Goal: Check status: Check status

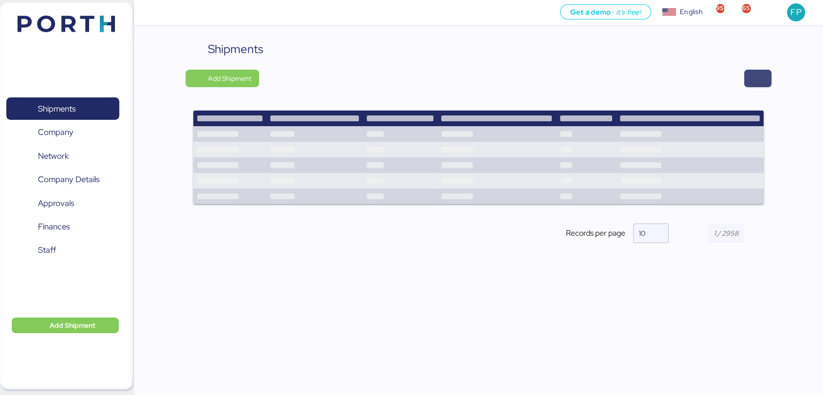
click at [760, 79] on span "button" at bounding box center [758, 79] width 12 height 14
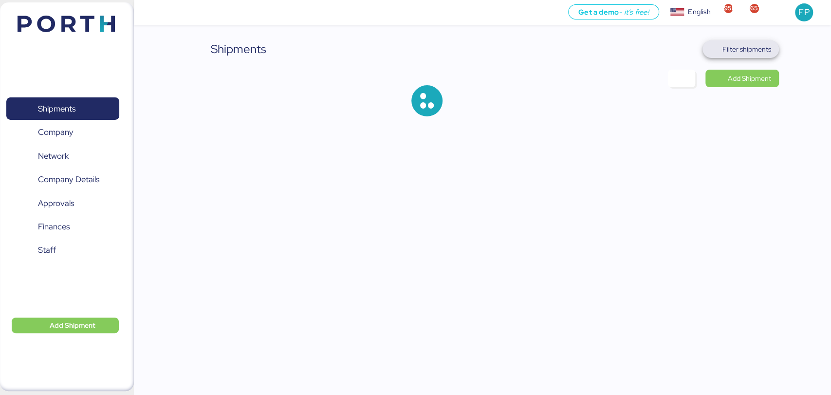
click at [751, 44] on span "Filter shipments" at bounding box center [747, 49] width 49 height 12
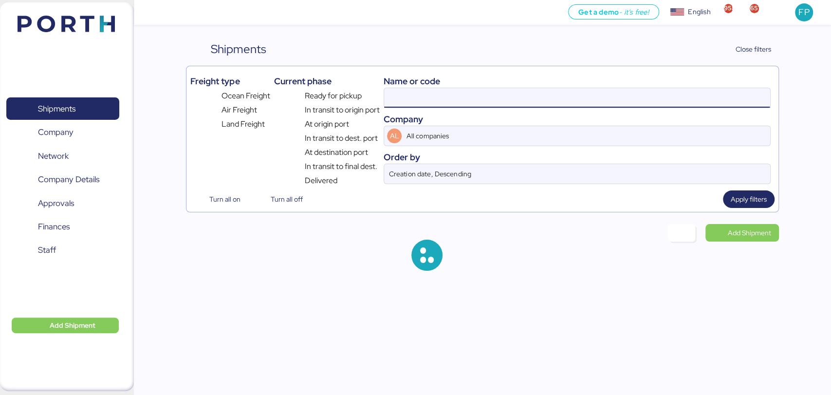
click at [409, 98] on input at bounding box center [577, 97] width 386 height 19
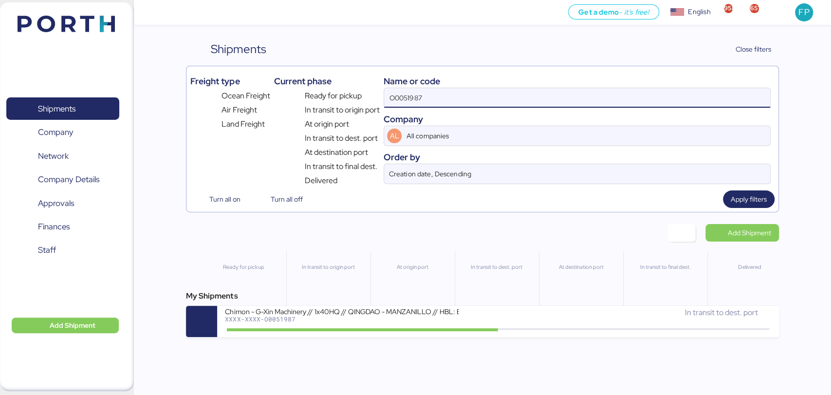
click at [409, 98] on input "O0051987" at bounding box center [577, 97] width 386 height 19
paste input "25"
type input "O0051925"
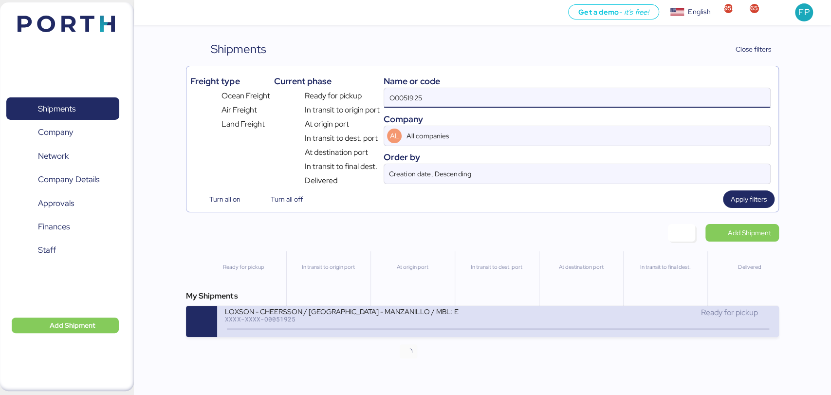
click at [397, 332] on icon at bounding box center [408, 329] width 47 height 11
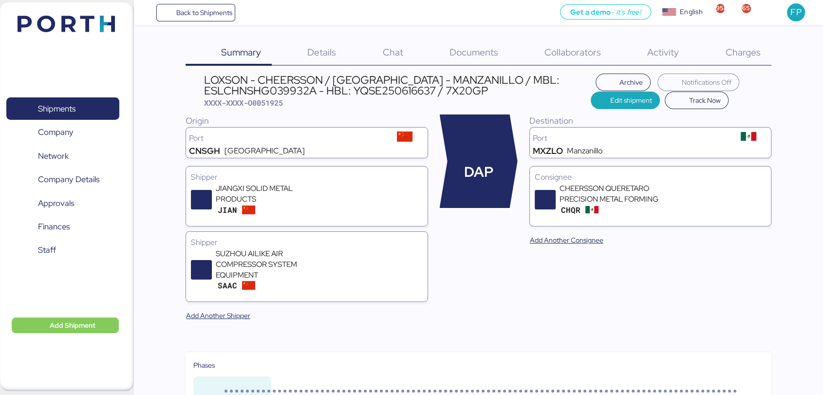
click at [760, 57] on div "Charges 0" at bounding box center [730, 52] width 81 height 25
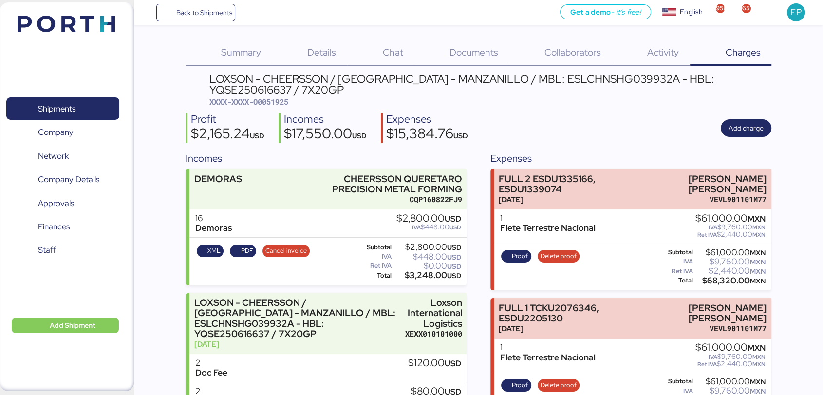
click at [280, 98] on span "XXXX-XXXX-O0051925" at bounding box center [248, 102] width 79 height 10
copy span "O0051925"
drag, startPoint x: 649, startPoint y: 176, endPoint x: 773, endPoint y: 174, distance: 124.2
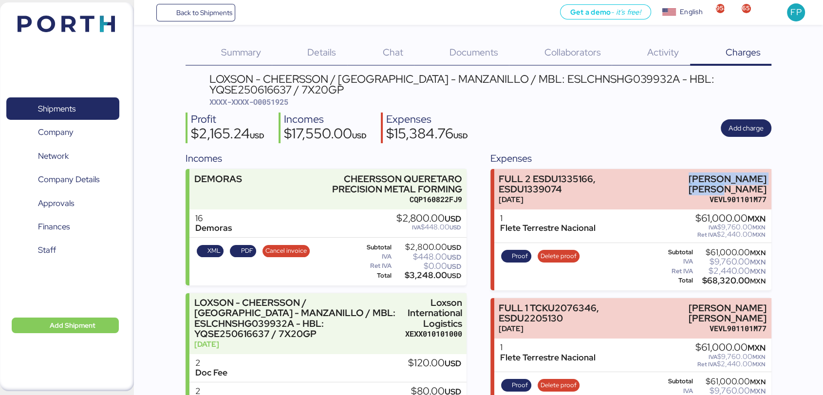
copy div "[PERSON_NAME]"
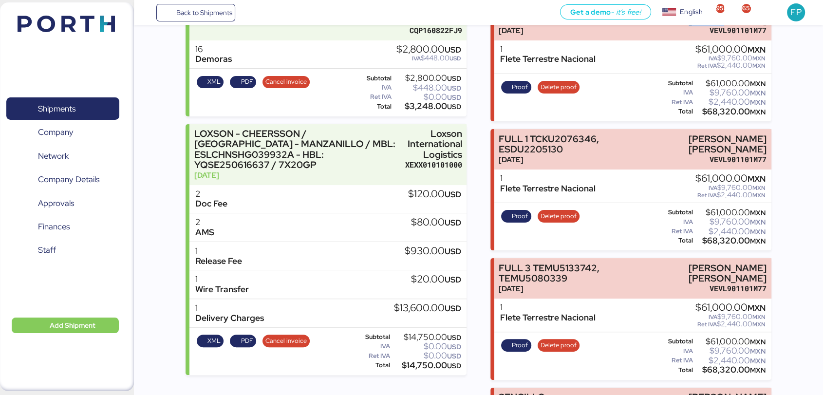
scroll to position [175, 0]
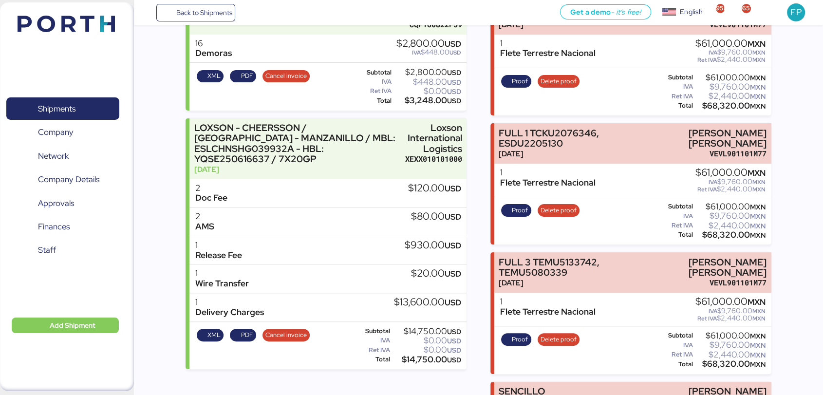
click at [726, 112] on div "Subtotal $61,000.00 MXN IVA $9,760.00 MXN Ret IVA $2,440.00 MXN Total $68,320.0…" at bounding box center [712, 92] width 109 height 40
copy div "68,320.00"
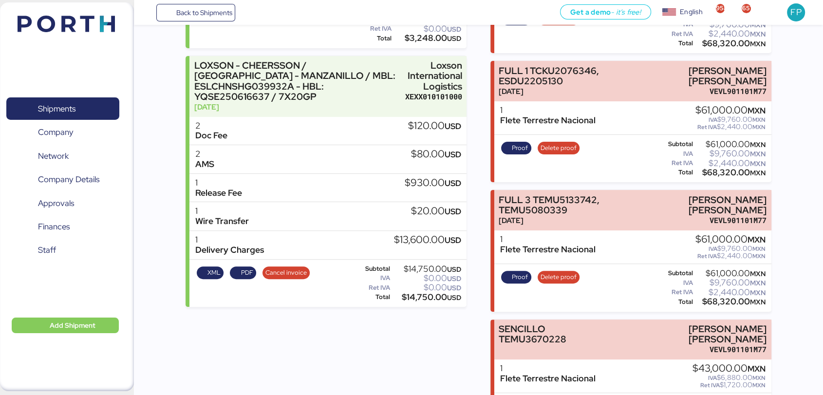
click at [730, 176] on div "$68,320.00 MXN" at bounding box center [730, 172] width 71 height 7
copy div "68,320.00"
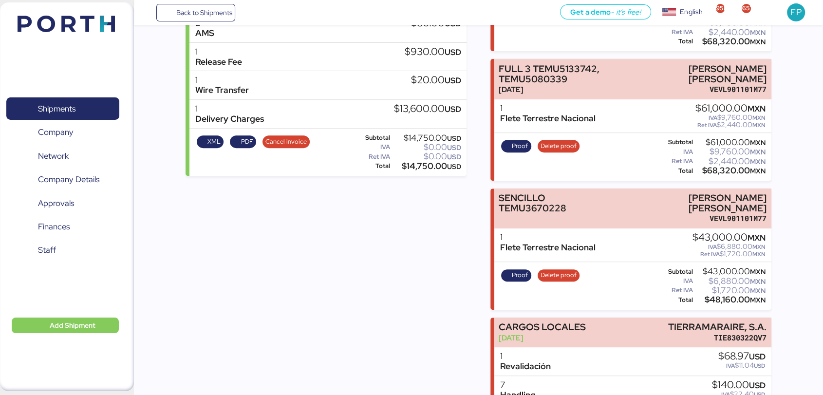
scroll to position [369, 0]
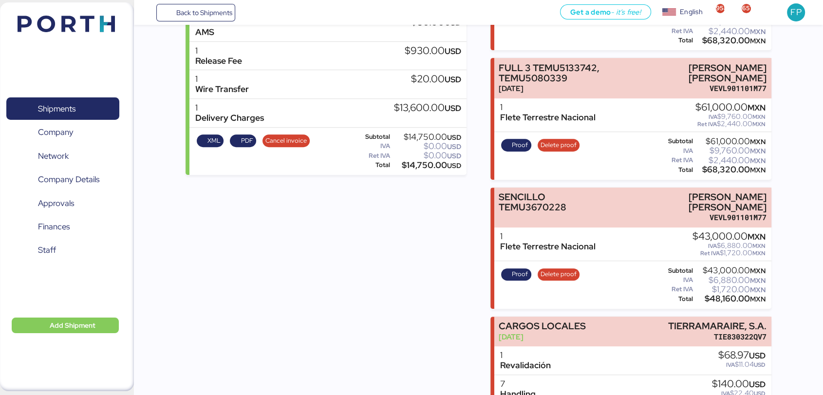
click at [720, 173] on div "$68,320.00 MXN" at bounding box center [730, 169] width 71 height 7
copy div "68,320.00"
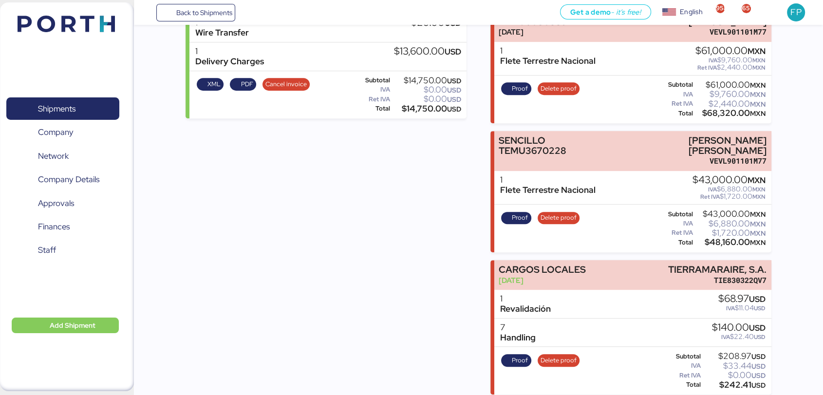
scroll to position [433, 0]
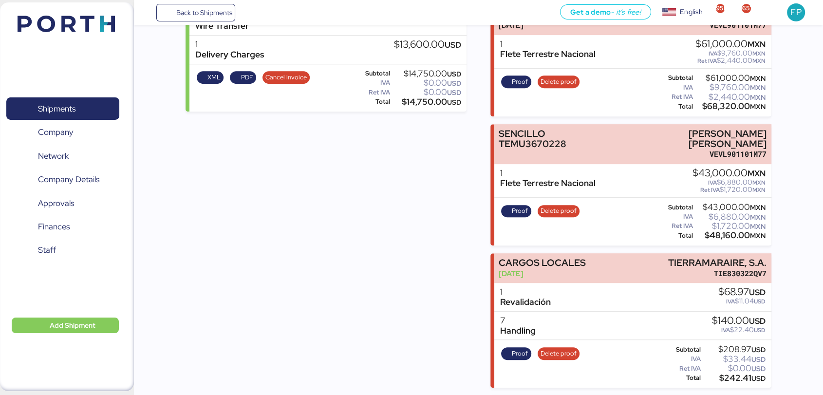
click at [720, 232] on div "$48,160.00 MXN" at bounding box center [730, 235] width 71 height 7
copy div "48,160.00"
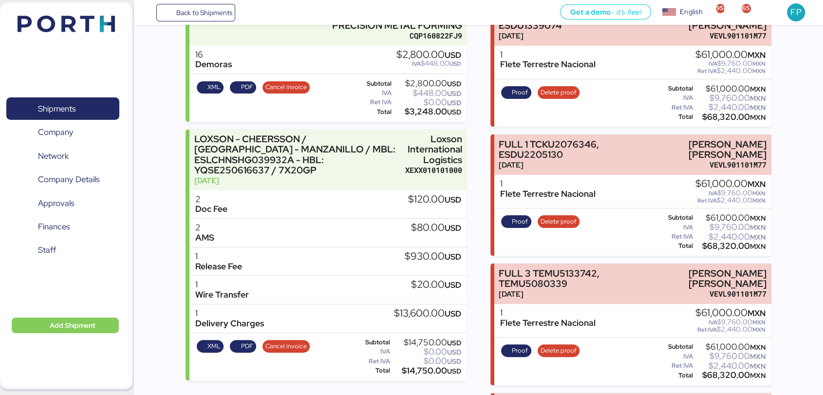
scroll to position [0, 0]
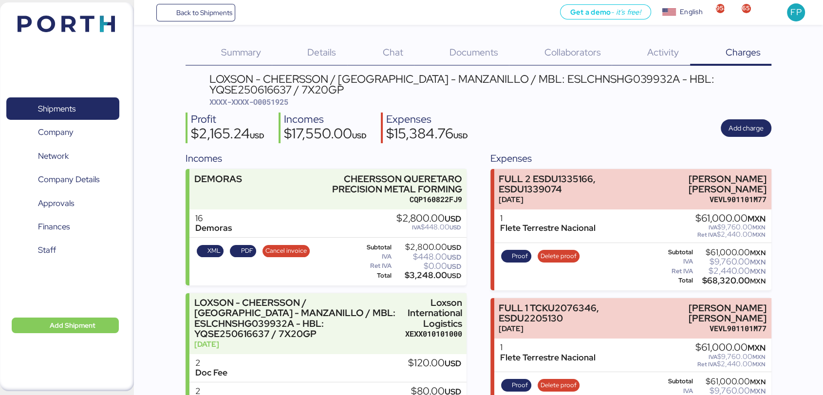
click at [271, 99] on span "XXXX-XXXX-O0051925" at bounding box center [248, 102] width 79 height 10
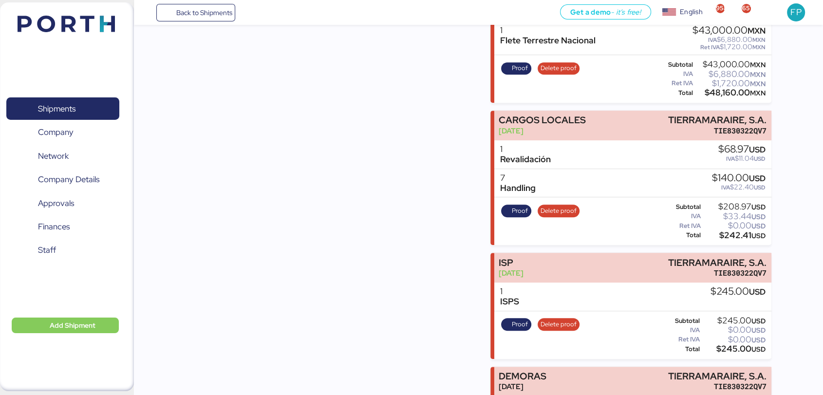
scroll to position [570, 0]
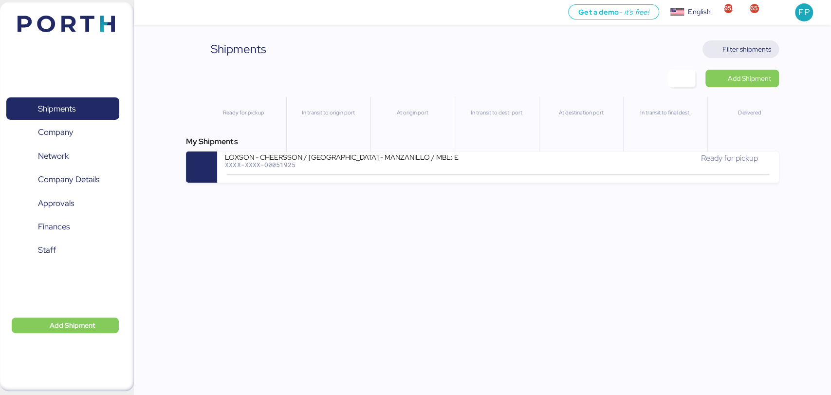
click at [744, 45] on span "Filter shipments" at bounding box center [747, 49] width 49 height 12
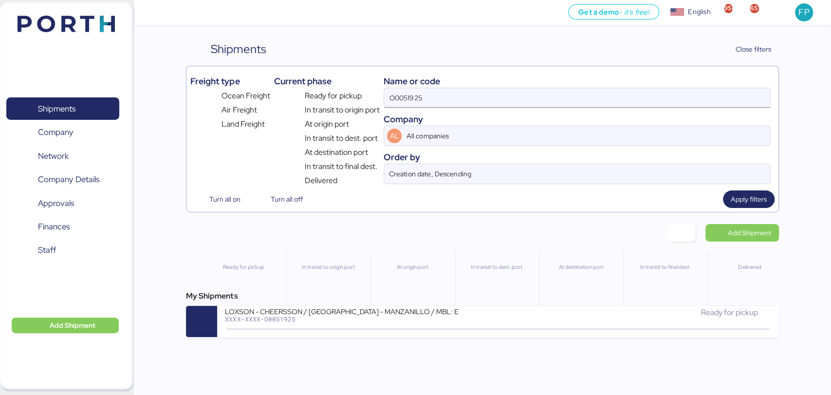
click at [398, 100] on input "O0051925" at bounding box center [577, 97] width 386 height 19
type input "v"
paste input "O0051983"
type input "O0051983"
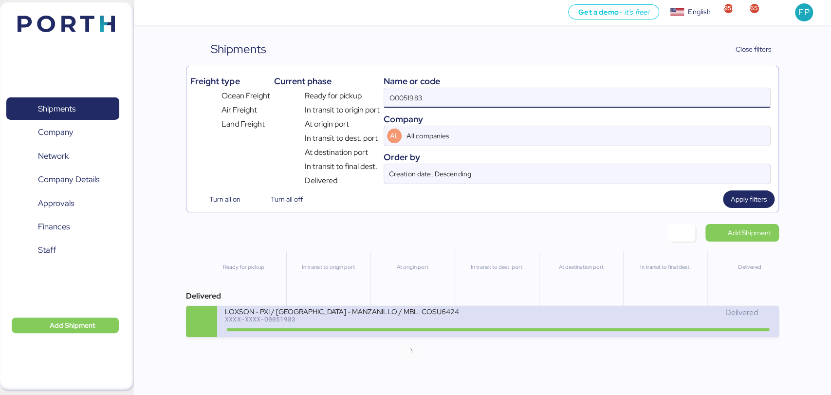
click at [422, 322] on div "XXXX-XXXX-O0051983" at bounding box center [342, 319] width 234 height 7
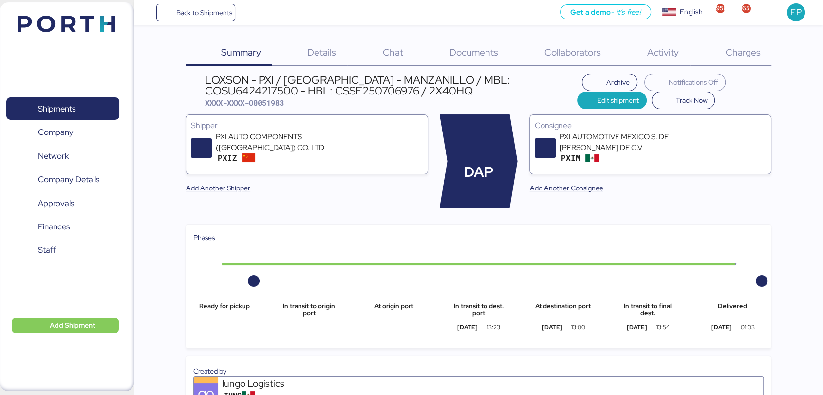
click at [749, 42] on div "Charges 0" at bounding box center [730, 52] width 81 height 25
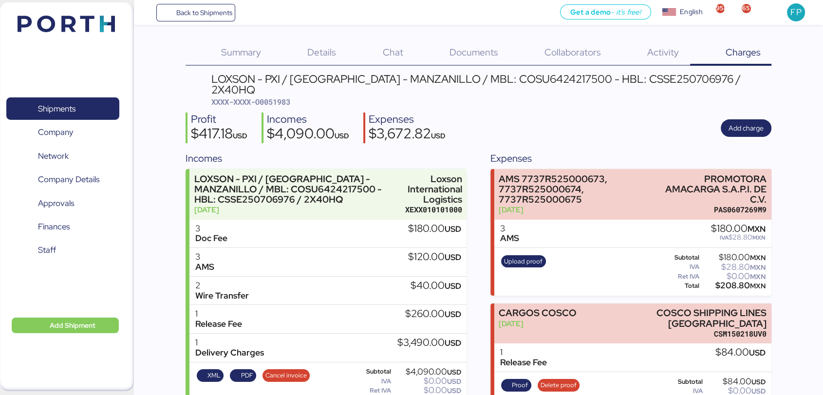
click at [265, 97] on span "XXXX-XXXX-O0051983" at bounding box center [250, 102] width 79 height 10
copy span "O0051983"
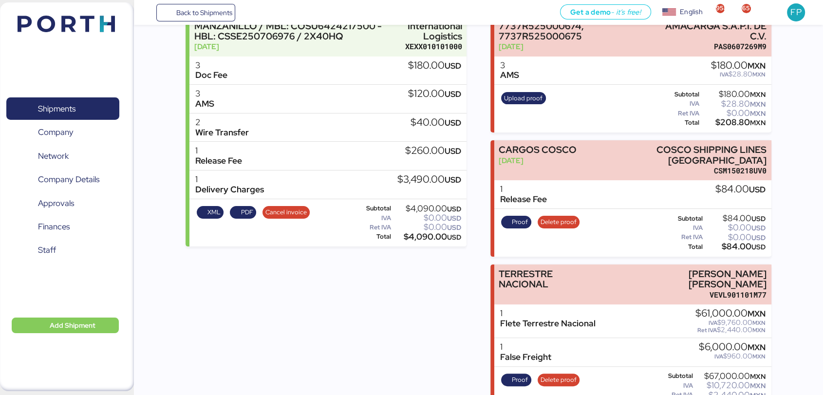
copy div "75,280.00"
click at [63, 104] on span "Shipments" at bounding box center [57, 109] width 38 height 14
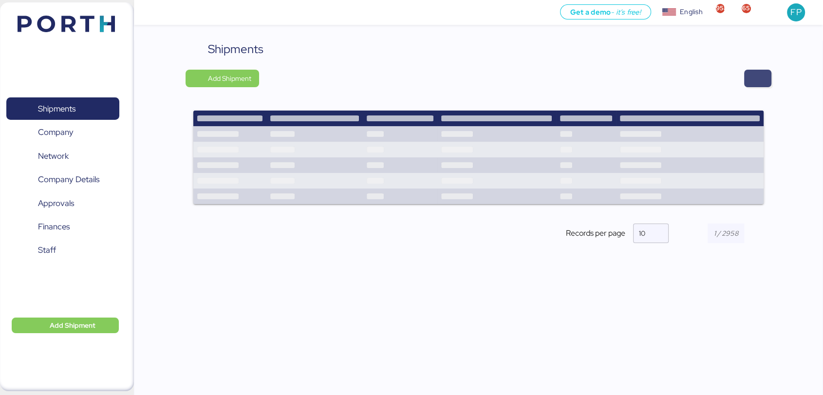
click at [767, 79] on span "button" at bounding box center [757, 79] width 27 height 18
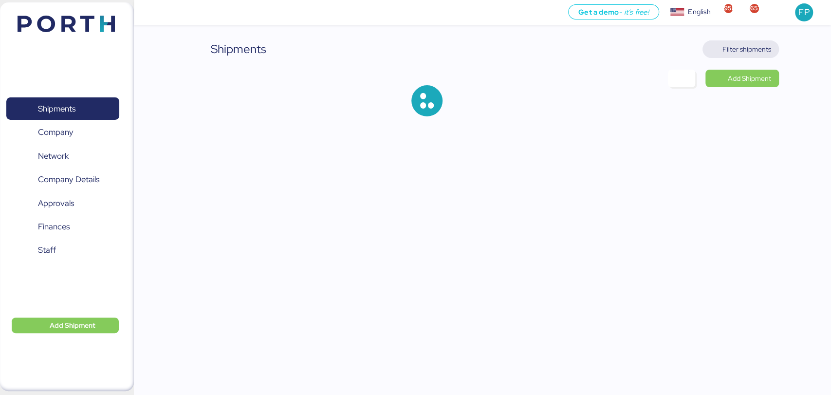
click at [751, 52] on span "Filter shipments" at bounding box center [747, 49] width 49 height 12
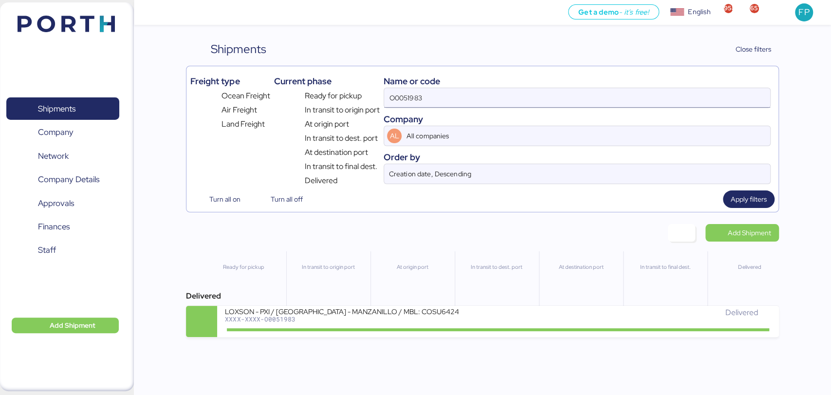
click at [413, 91] on input "O0051983" at bounding box center [577, 97] width 386 height 19
paste input "O0051986"
click at [413, 91] on input "O0051O005198683" at bounding box center [577, 97] width 386 height 19
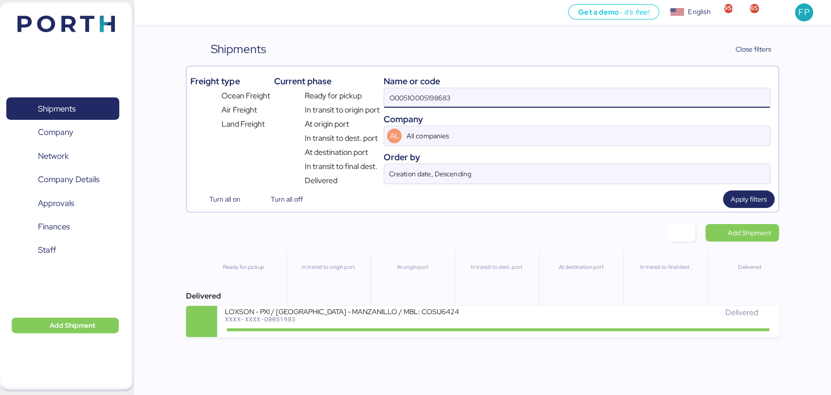
paste input "986"
type input "O0051986"
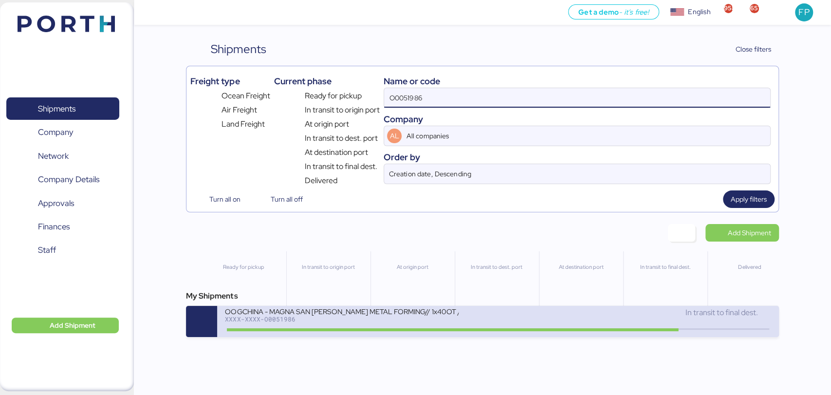
click at [351, 326] on div "OOGCHINA - MAGNA SAN LUIS METAL FORMING// 1x40OT // YANTIAN - MANZANILLO // HBL…" at bounding box center [361, 317] width 273 height 21
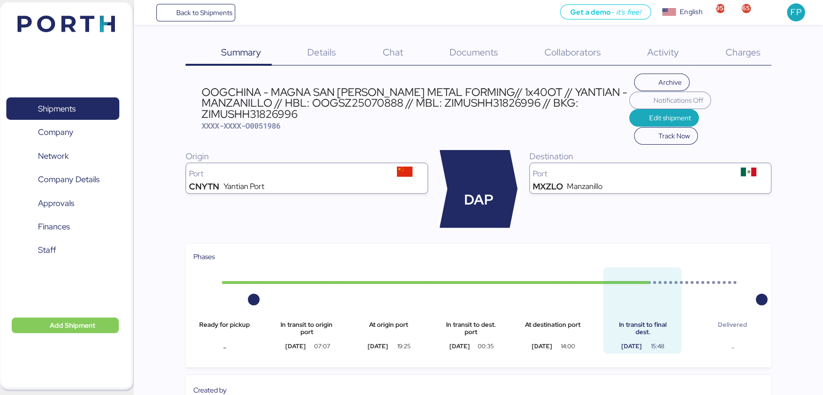
click at [750, 58] on div "Charges 0" at bounding box center [730, 52] width 81 height 25
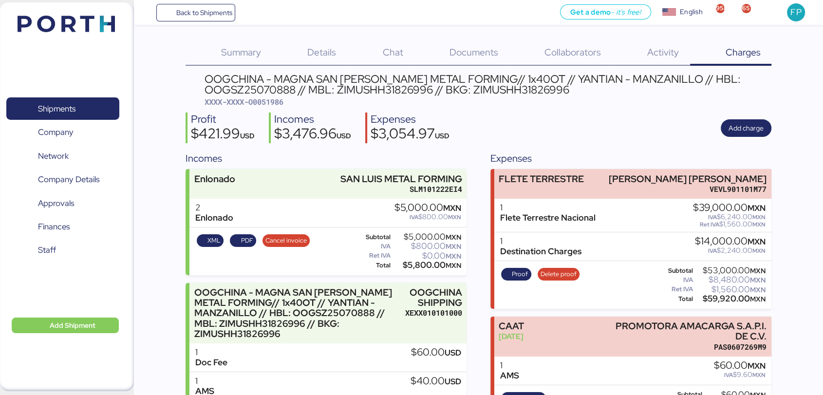
click at [281, 101] on span "XXXX-XXXX-O0051986" at bounding box center [244, 102] width 79 height 10
copy span "O0051986"
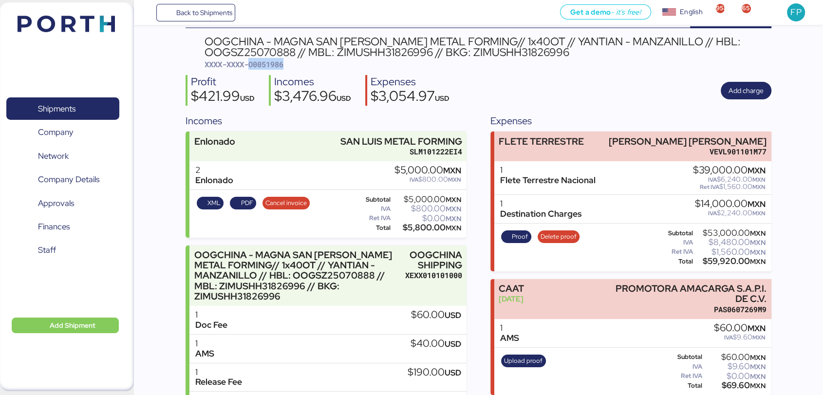
scroll to position [37, 0]
copy span "O0051986"
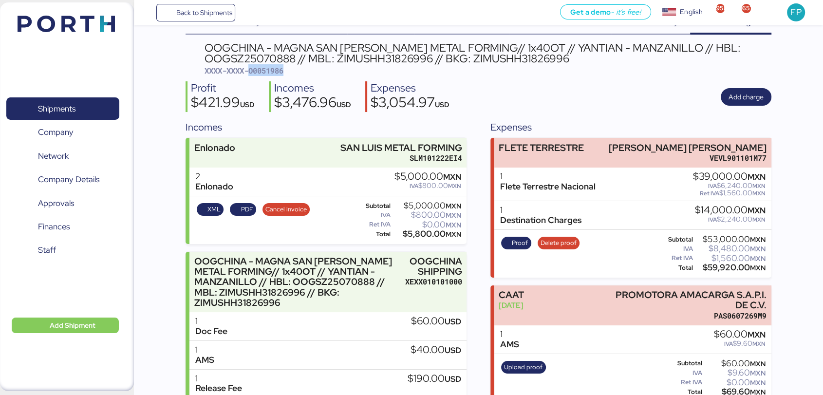
scroll to position [31, 0]
click at [720, 270] on div "$59,920.00 MXN" at bounding box center [730, 267] width 71 height 7
copy div "59,920.00"
click at [102, 109] on span "Shipments" at bounding box center [62, 109] width 105 height 14
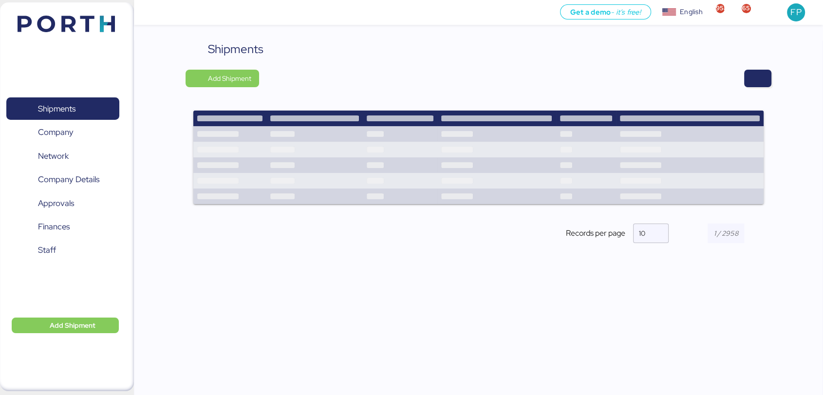
click at [741, 79] on div at bounding box center [519, 79] width 506 height 18
click at [752, 80] on span "button" at bounding box center [758, 79] width 12 height 14
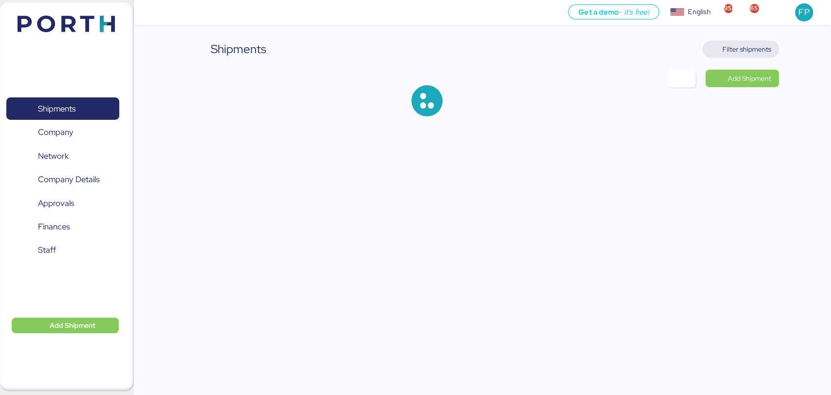
click at [744, 47] on span "Filter shipments" at bounding box center [747, 49] width 49 height 12
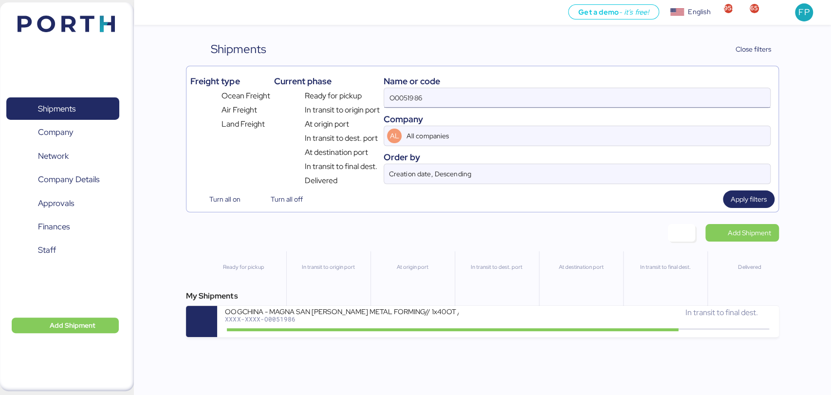
click at [401, 96] on input "O0051986" at bounding box center [577, 97] width 386 height 19
paste input "202"
type input "O0052026"
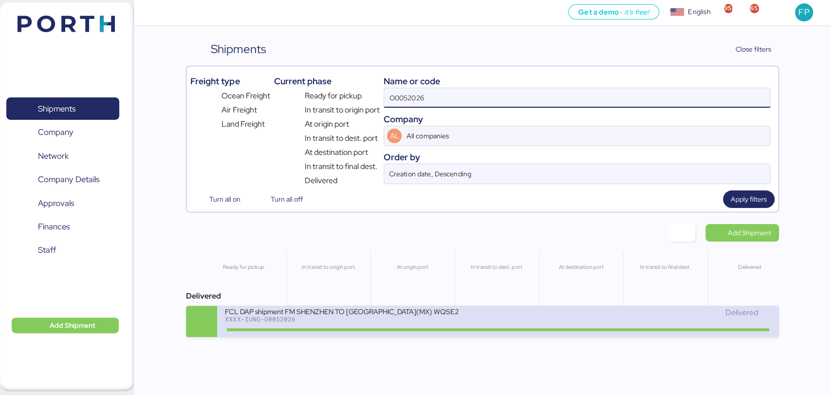
click at [395, 314] on div "FCL DAP shipment FM SHENZHEN TO MANZANILLO(MX) WQSE2507X34" at bounding box center [342, 311] width 234 height 8
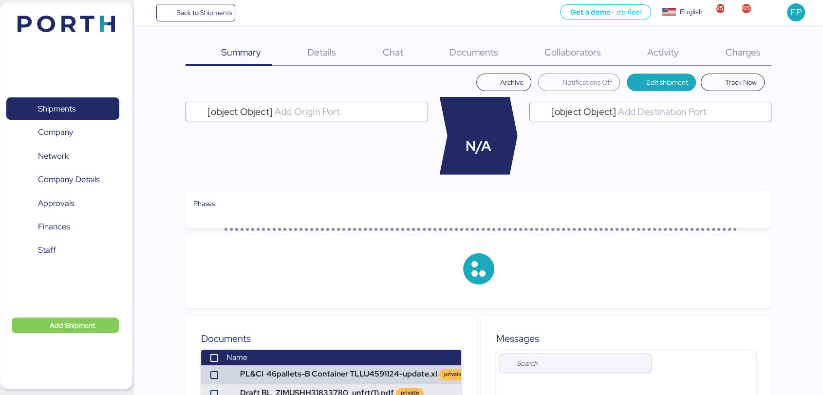
click at [764, 46] on div "Charges 0" at bounding box center [730, 52] width 81 height 25
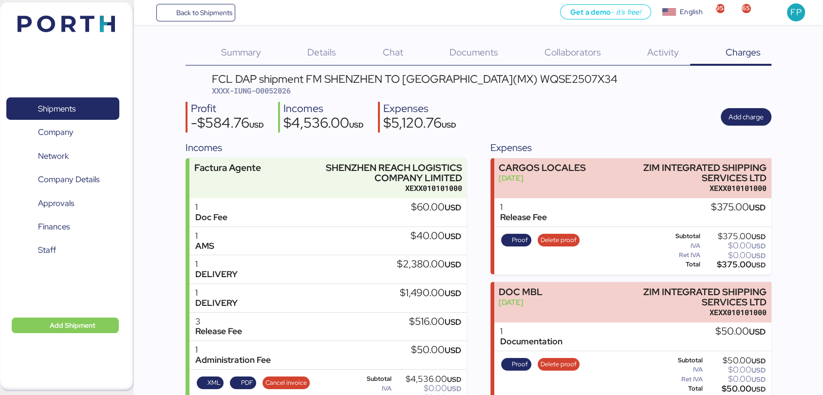
click at [285, 89] on span "XXXX-IUNG-O0052026" at bounding box center [251, 91] width 79 height 10
copy span "O0052026"
click at [524, 82] on div "FCL DAP shipment FM SHENZHEN TO MANZANILLO(MX) WQSE2507X34" at bounding box center [415, 79] width 406 height 11
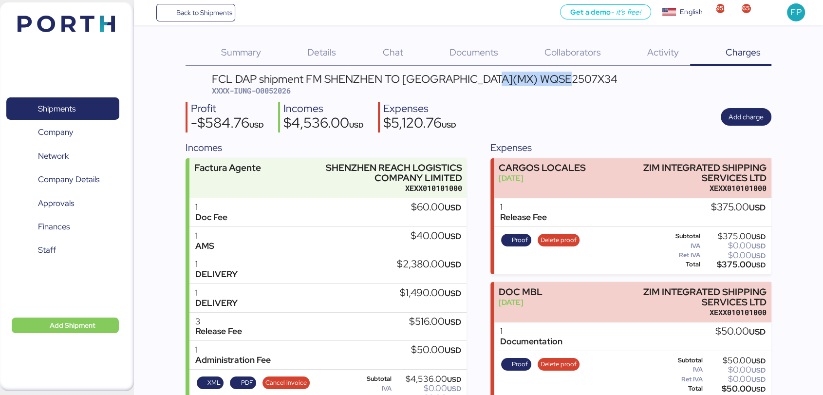
copy div "WQSE2507X34"
click at [284, 89] on span "XXXX-IUNG-O0052026" at bounding box center [251, 91] width 79 height 10
copy span "O0052026"
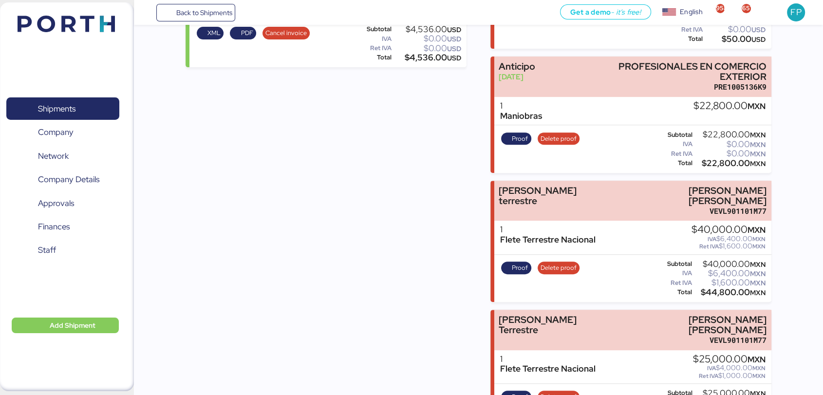
scroll to position [380, 0]
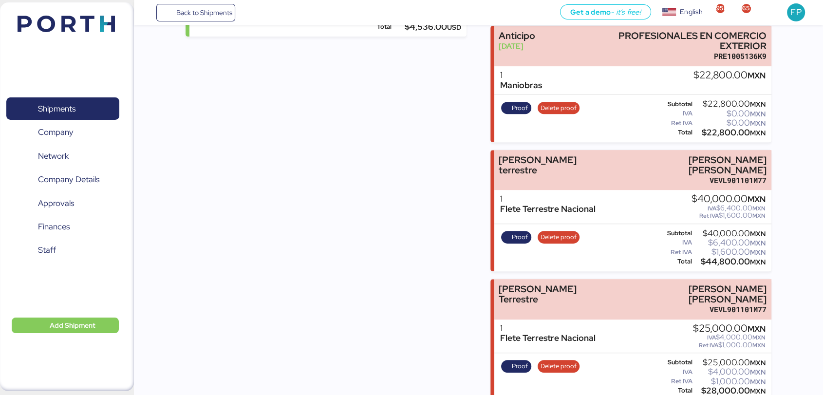
click at [719, 258] on div "$44,800.00 MXN" at bounding box center [730, 261] width 72 height 7
copy div "44,800.00"
click at [708, 387] on div "$28,000.00 MXN" at bounding box center [730, 390] width 72 height 7
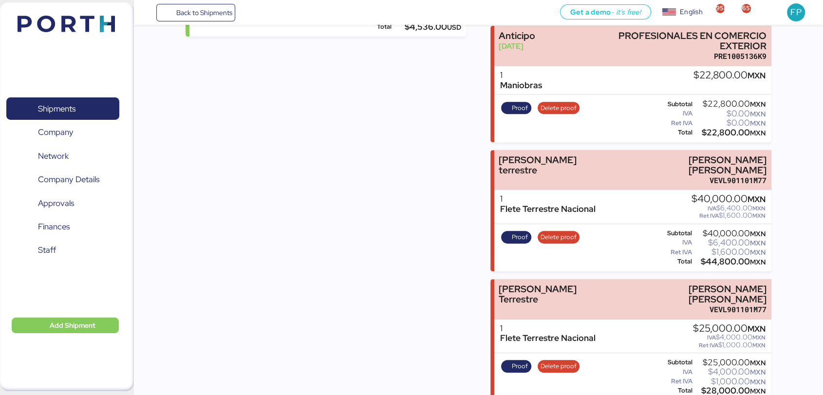
copy div "28,000.00"
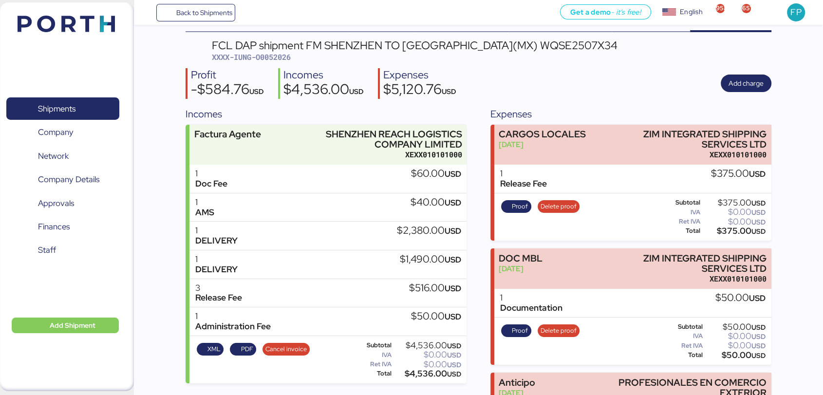
scroll to position [0, 0]
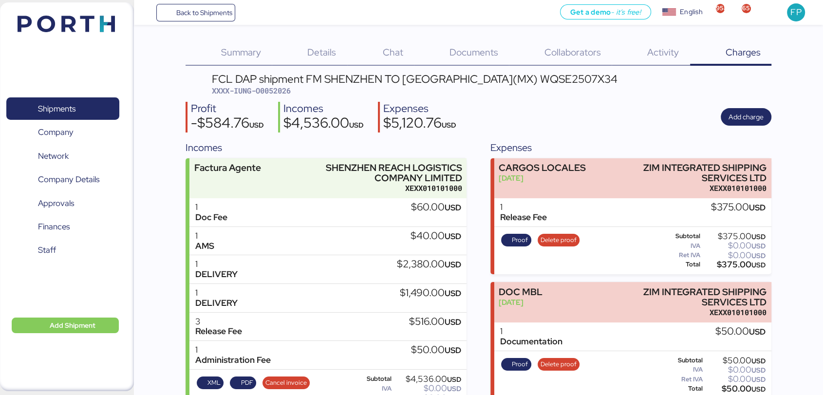
click at [533, 77] on div "FCL DAP shipment FM SHENZHEN TO MANZANILLO(MX) WQSE2507X34" at bounding box center [415, 79] width 406 height 11
click at [288, 88] on span "XXXX-IUNG-O0052026" at bounding box center [251, 91] width 79 height 10
